Goal: Find contact information: Find contact information

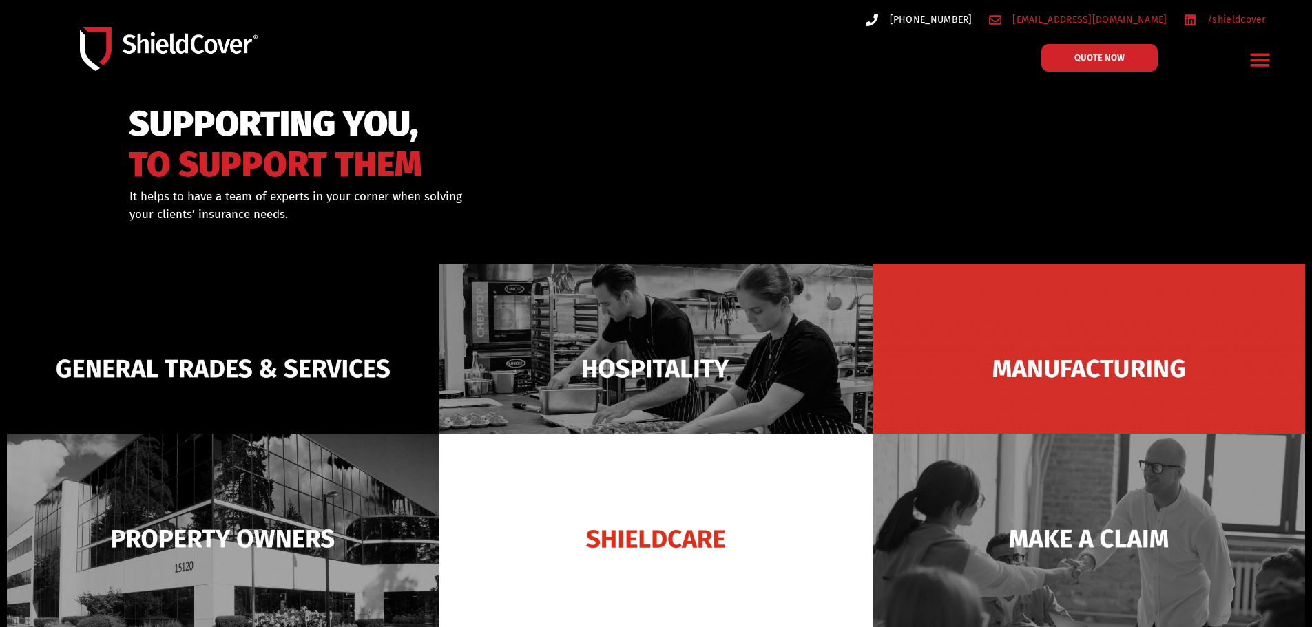
click at [972, 21] on span "[PHONE_NUMBER]" at bounding box center [929, 19] width 86 height 17
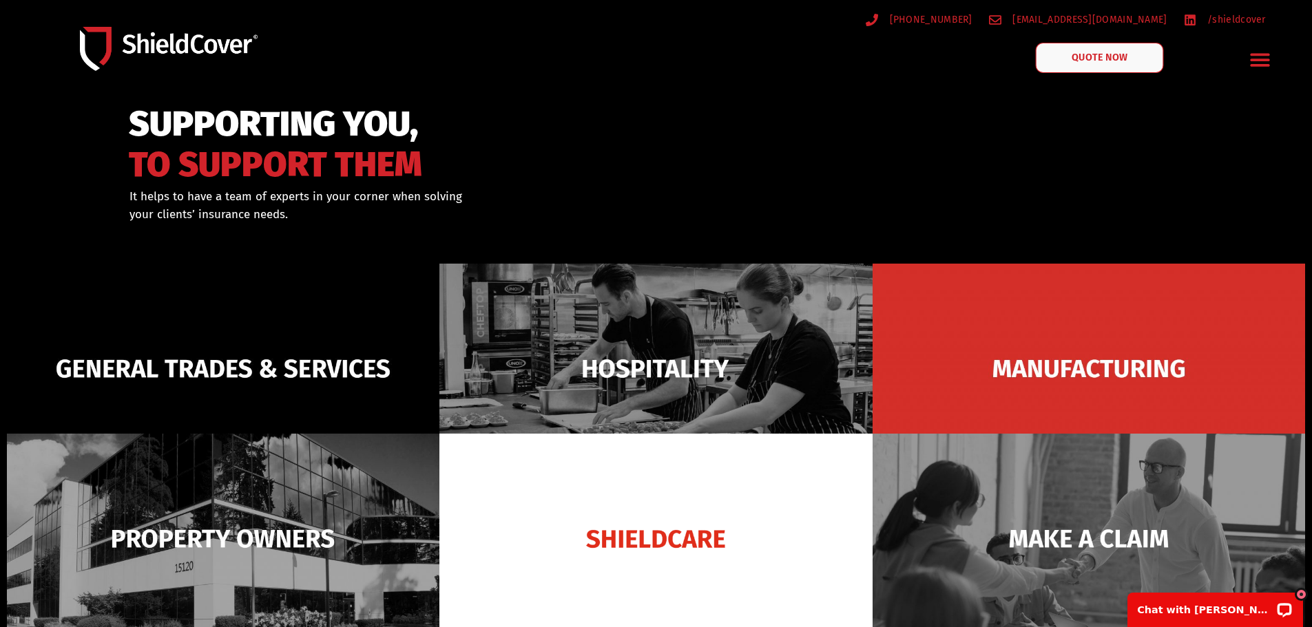
click at [1096, 60] on span "QUOTE NOW" at bounding box center [1098, 58] width 55 height 10
